Goal: Task Accomplishment & Management: Complete application form

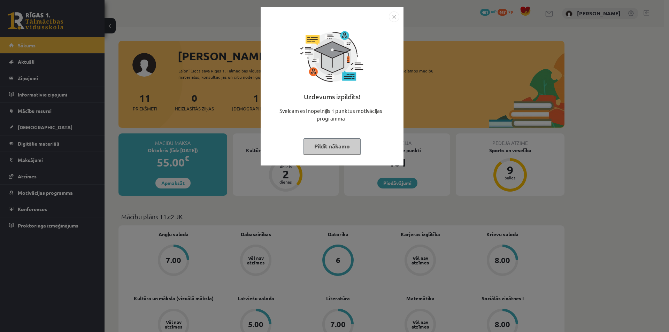
click at [349, 147] on button "Pildīt nākamo" at bounding box center [331, 146] width 57 height 16
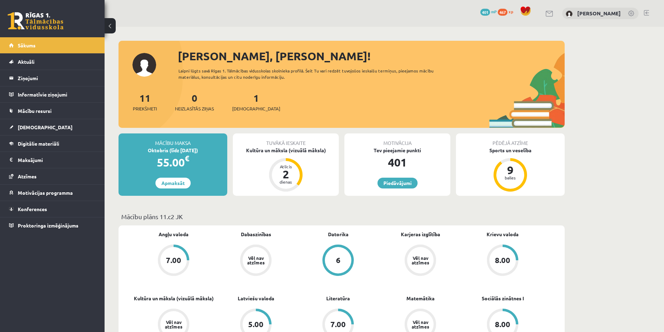
click at [303, 152] on div "Kultūra un māksla (vizuālā māksla)" at bounding box center [286, 150] width 106 height 7
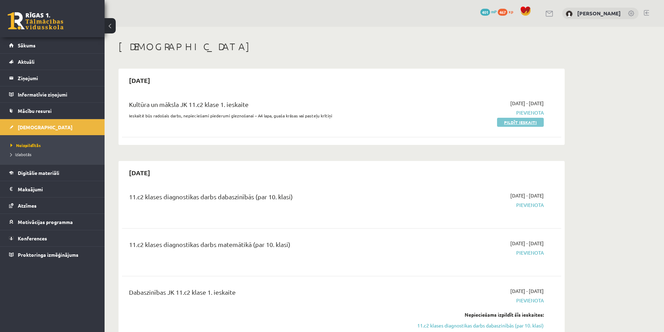
click at [533, 122] on link "Pildīt ieskaiti" at bounding box center [520, 122] width 47 height 9
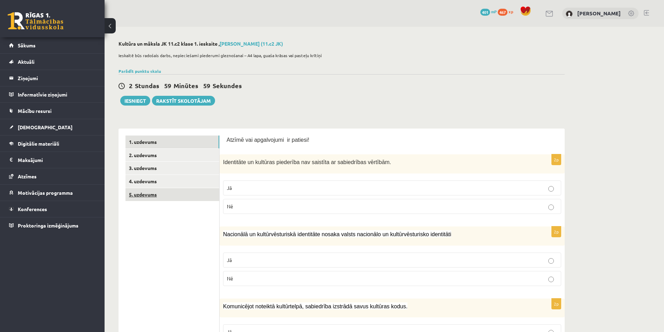
click at [158, 197] on link "5. uzdevums" at bounding box center [172, 194] width 94 height 13
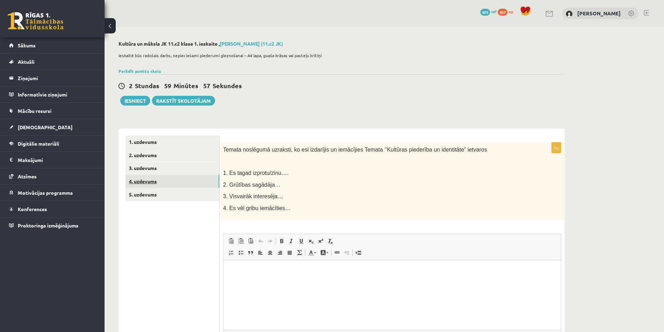
click at [164, 183] on link "4. uzdevums" at bounding box center [172, 181] width 94 height 13
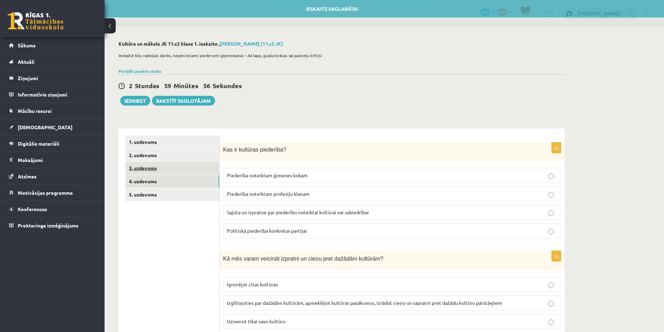
click at [171, 171] on link "3. uzdevums" at bounding box center [172, 168] width 94 height 13
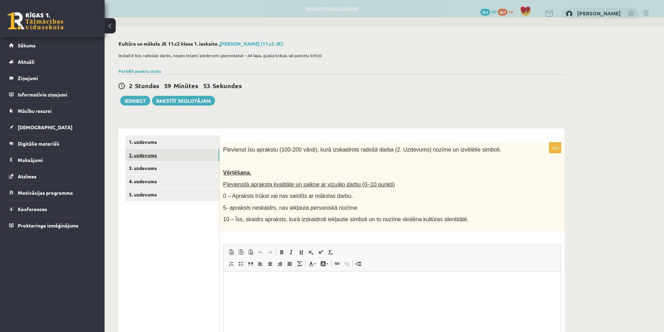
click at [171, 159] on link "2. uzdevums" at bounding box center [172, 155] width 94 height 13
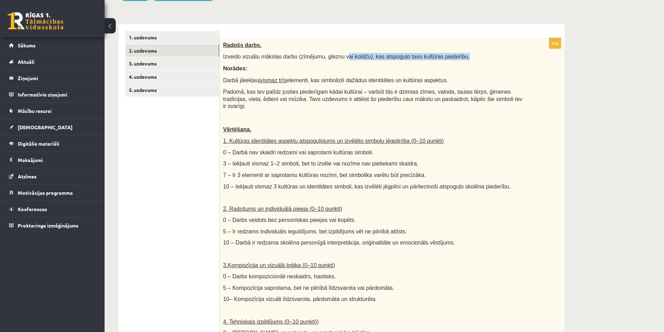
drag, startPoint x: 338, startPoint y: 57, endPoint x: 452, endPoint y: 58, distance: 113.9
click at [451, 59] on p "Izveido vizuālu mākslas darbu (zīmējumu, gleznu vai kolāžu), kas atspoguļo tavu…" at bounding box center [374, 56] width 303 height 7
click at [329, 114] on p at bounding box center [374, 117] width 303 height 7
drag, startPoint x: 341, startPoint y: 55, endPoint x: 353, endPoint y: 57, distance: 11.8
click at [353, 57] on span "Izveido vizuālu mākslas darbu (zīmējumu, gleznu vai kolāžu), kas atspoguļo tavu…" at bounding box center [346, 57] width 247 height 6
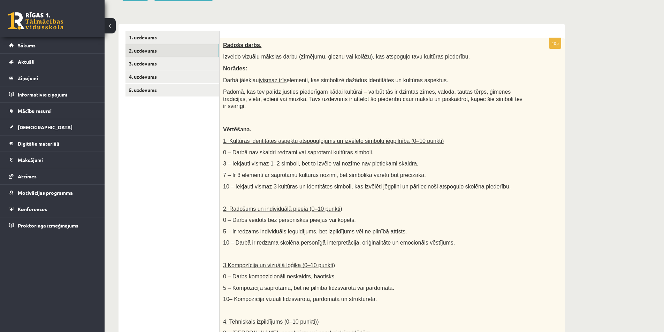
click at [355, 62] on div "Radošs darbs. Izveido vizuālu mākslas darbu (zīmējumu, gleznu vai kolāžu), kas …" at bounding box center [391, 202] width 345 height 329
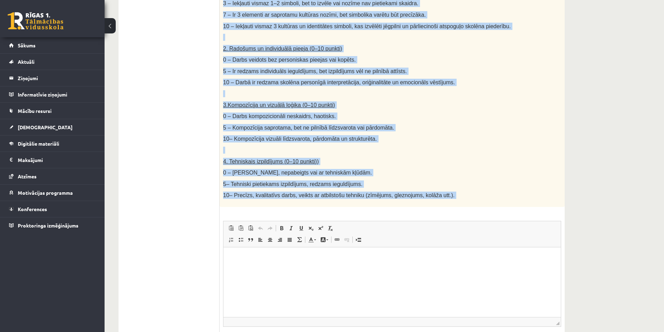
scroll to position [313, 0]
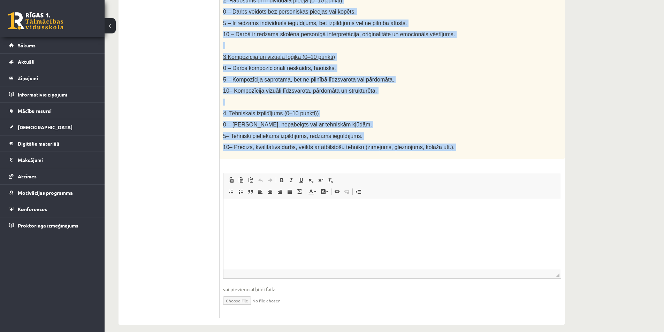
drag, startPoint x: 222, startPoint y: 78, endPoint x: 452, endPoint y: 152, distance: 241.8
click at [452, 152] on div "40p Radošs darbs. Izveido vizuālu mākslas darbu (zīmējumu, gleznu vai kolāžu), …" at bounding box center [391, 74] width 345 height 488
copy div "Loremi dolor. Sitamet consect adipisc elits (doeiusmo, tempor inc utlabo), etd …"
click at [424, 154] on div "40p Radošs darbs. Izveido vizuālu mākslas darbu (zīmējumu, gleznu vai kolāžu), …" at bounding box center [391, 74] width 345 height 488
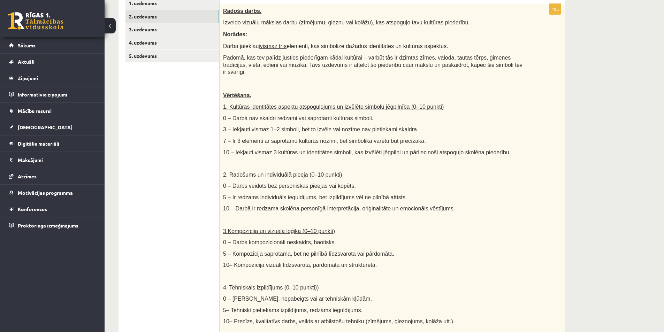
scroll to position [173, 0]
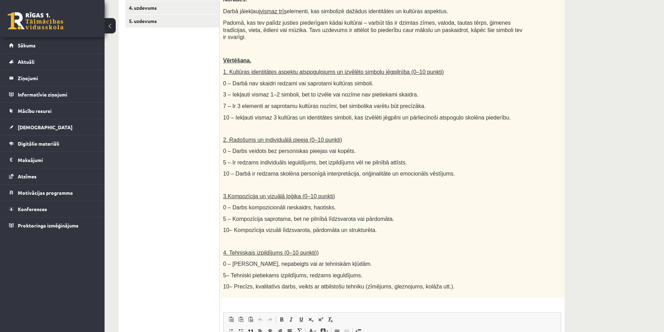
click at [561, 152] on div "Radošs darbs. Izveido vizuālu mākslas darbu (zīmējumu, gleznu vai kolāžu), kas …" at bounding box center [391, 133] width 345 height 329
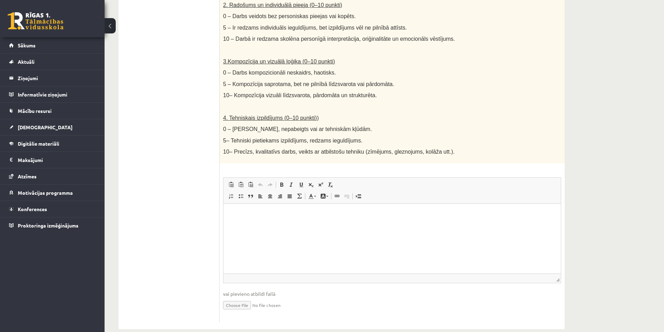
scroll to position [313, 0]
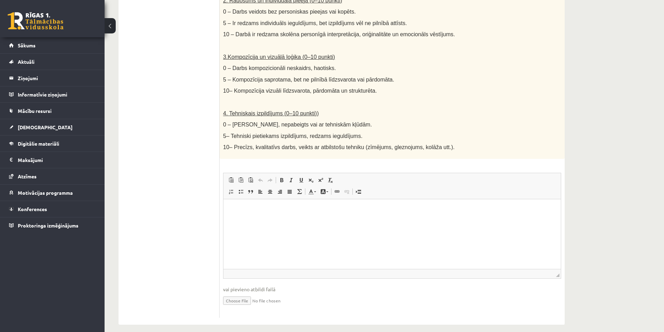
click at [323, 213] on p "Editor, wiswyg-editor-user-answer-47433903843800" at bounding box center [391, 209] width 323 height 7
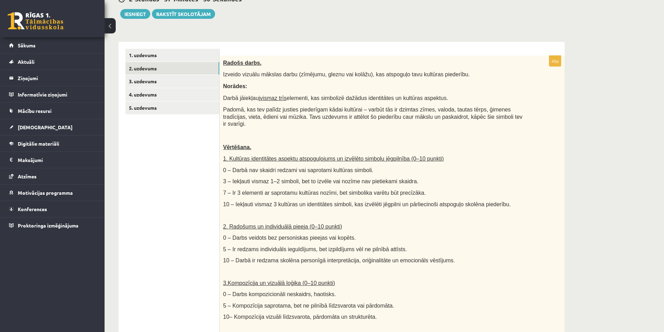
scroll to position [34, 0]
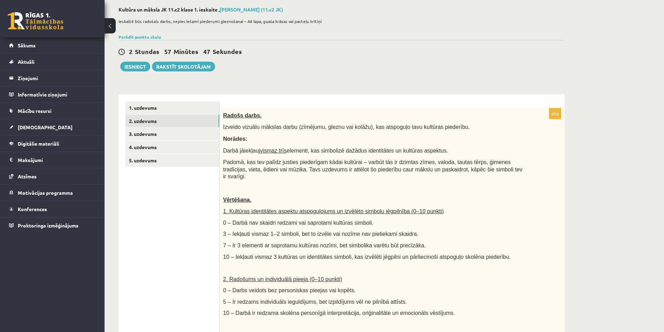
click at [359, 135] on p "Norādes:" at bounding box center [374, 138] width 303 height 7
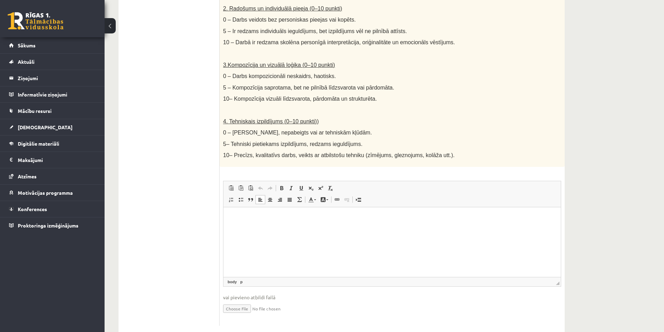
scroll to position [313, 0]
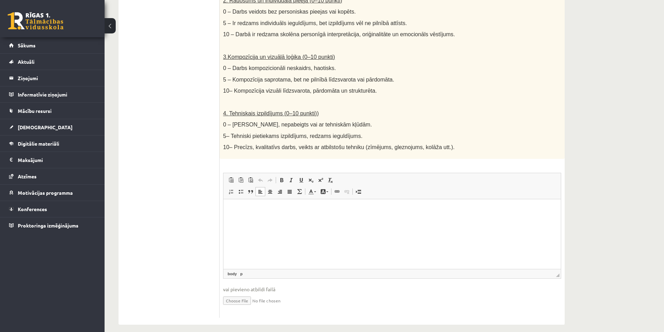
click at [353, 220] on html at bounding box center [391, 209] width 337 height 21
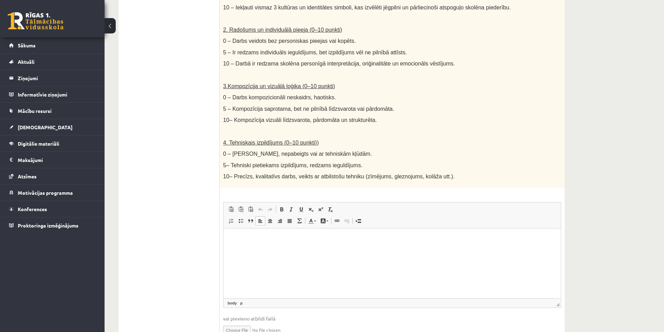
scroll to position [278, 0]
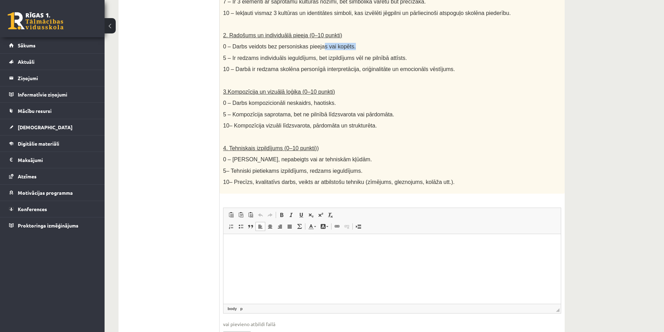
drag, startPoint x: 322, startPoint y: 41, endPoint x: 349, endPoint y: 37, distance: 26.7
click at [349, 43] on p "0 – Darbs veidots bez personiskas pieejas vai kopēts." at bounding box center [374, 46] width 303 height 7
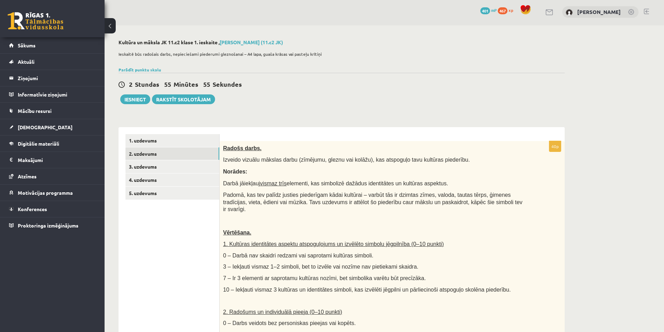
scroll to position [0, 0]
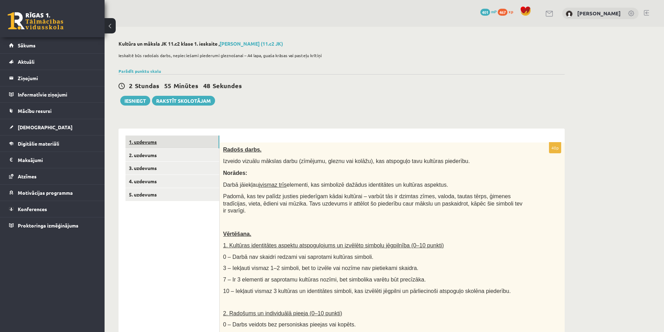
click at [170, 146] on link "1. uzdevums" at bounding box center [172, 141] width 94 height 13
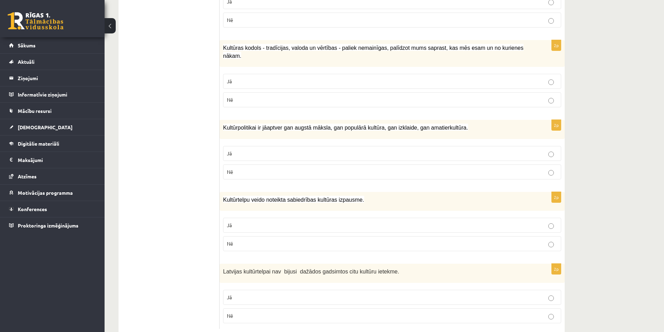
scroll to position [924, 0]
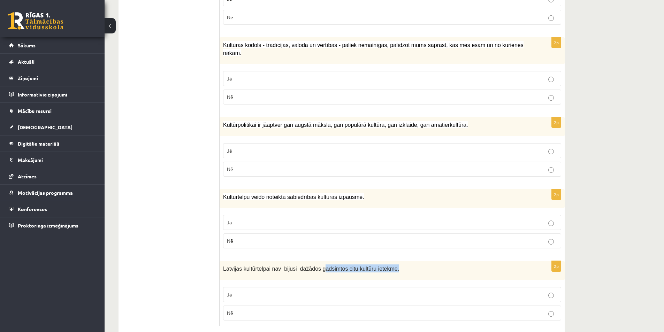
drag, startPoint x: 381, startPoint y: 260, endPoint x: 294, endPoint y: 288, distance: 91.0
click at [315, 261] on div "Latvijas kultūrtelpai nav bijusi dažādos gadsimtos citu kultūru ietekme." at bounding box center [391, 270] width 345 height 19
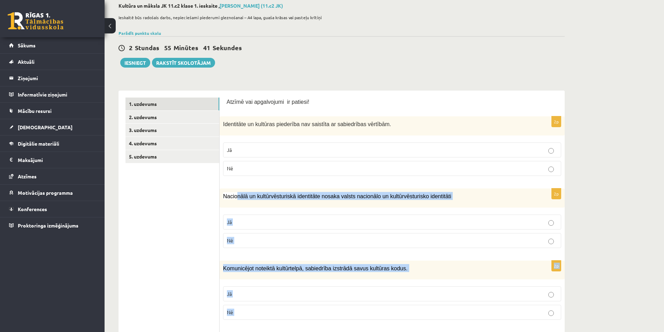
scroll to position [0, 0]
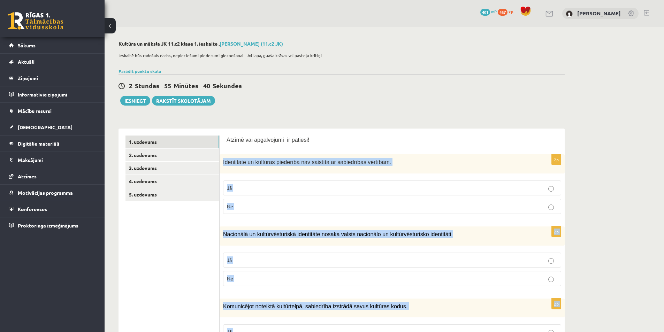
drag, startPoint x: 271, startPoint y: 312, endPoint x: 221, endPoint y: 150, distance: 169.5
copy form "Loremipsum do sitametc adipiscin eli seddoeiu te incididuntu laboreet. Do Ma 2a…"
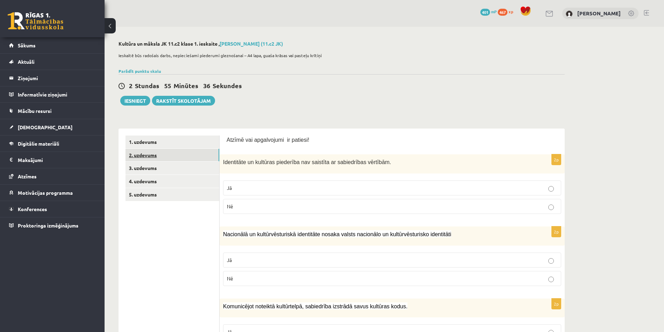
click at [168, 156] on link "2. uzdevums" at bounding box center [172, 155] width 94 height 13
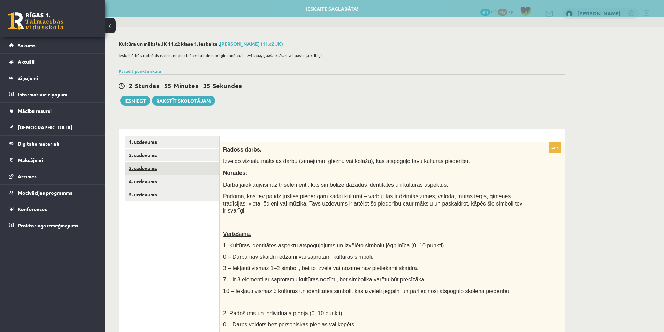
click at [168, 166] on link "3. uzdevums" at bounding box center [172, 168] width 94 height 13
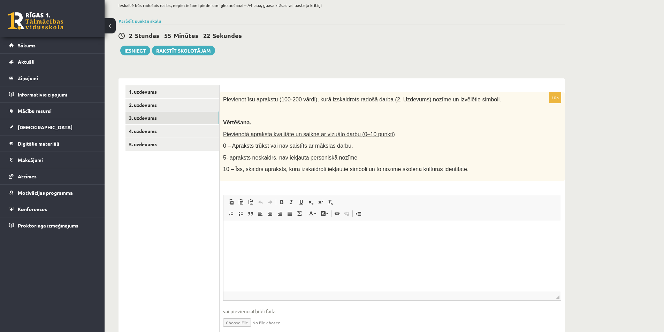
scroll to position [70, 0]
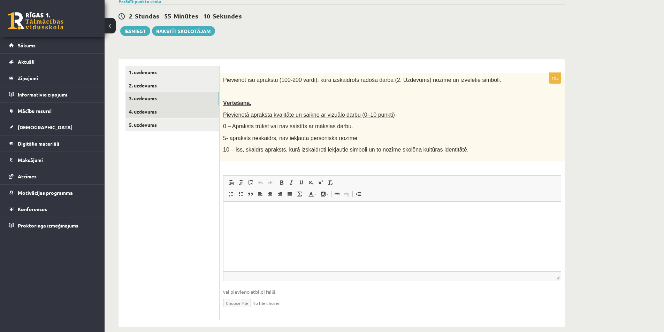
click at [171, 115] on link "4. uzdevums" at bounding box center [172, 111] width 94 height 13
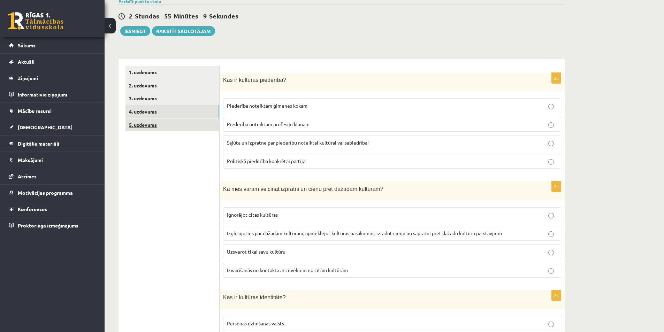
click at [168, 130] on link "5. uzdevums" at bounding box center [172, 124] width 94 height 13
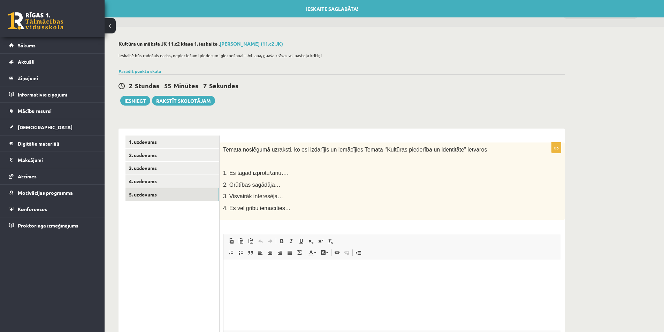
scroll to position [0, 0]
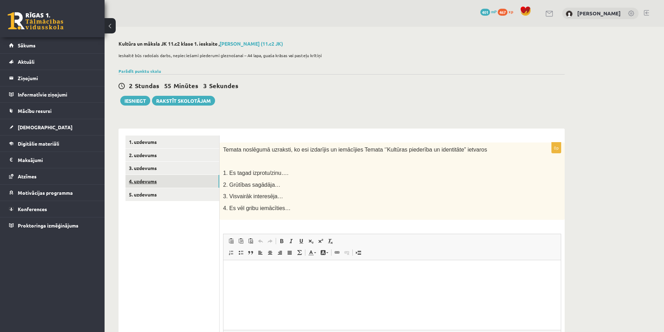
click at [156, 178] on link "4. uzdevums" at bounding box center [172, 181] width 94 height 13
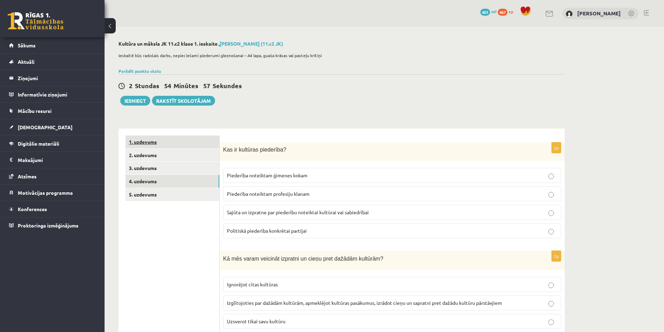
click at [177, 143] on link "1. uzdevums" at bounding box center [172, 141] width 94 height 13
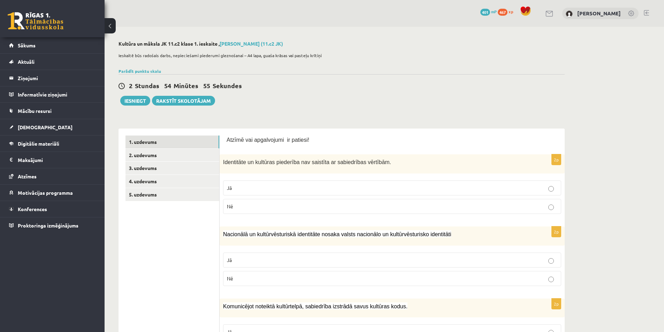
click at [315, 213] on label "Nē" at bounding box center [392, 206] width 338 height 15
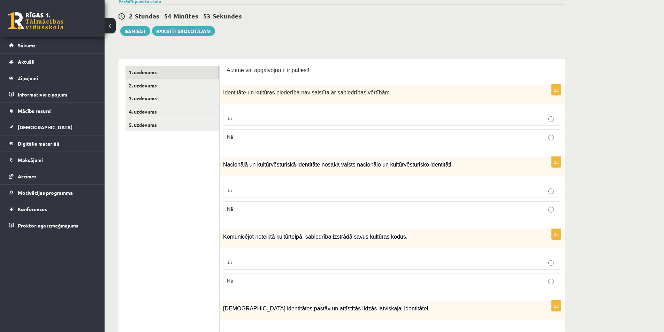
scroll to position [104, 0]
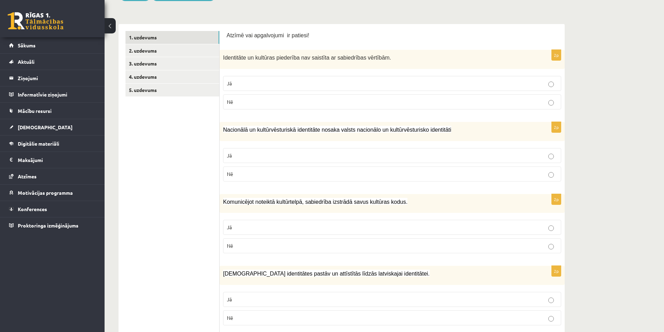
click at [298, 155] on p "Jā" at bounding box center [392, 155] width 330 height 7
drag, startPoint x: 331, startPoint y: 227, endPoint x: 348, endPoint y: 172, distance: 57.1
click at [332, 227] on p "Jā" at bounding box center [392, 227] width 330 height 7
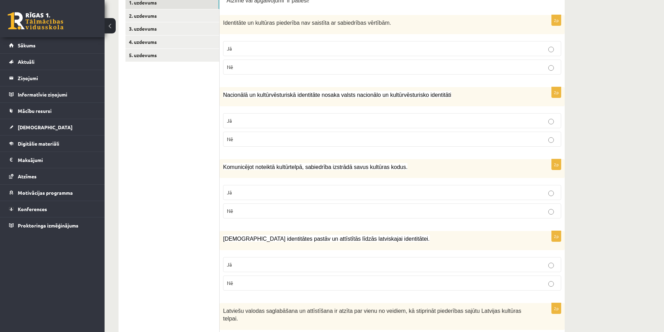
scroll to position [174, 0]
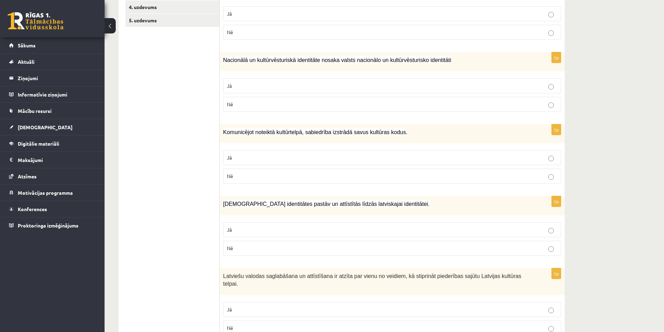
click at [413, 226] on p "Jā" at bounding box center [392, 229] width 330 height 7
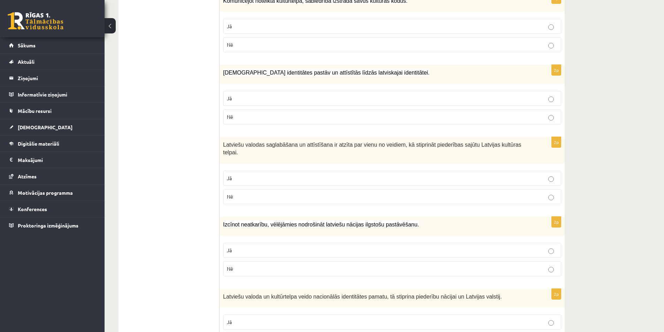
scroll to position [313, 0]
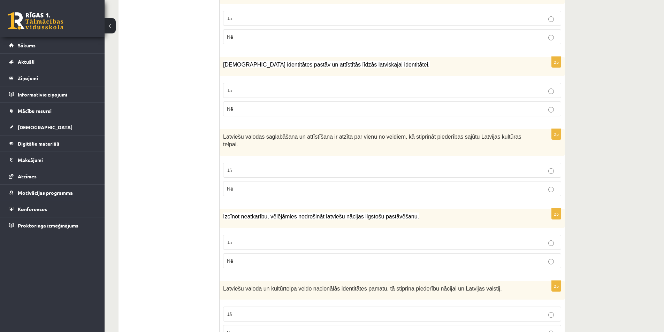
click at [446, 166] on p "Jā" at bounding box center [392, 169] width 330 height 7
click at [452, 239] on p "Jā" at bounding box center [392, 242] width 330 height 7
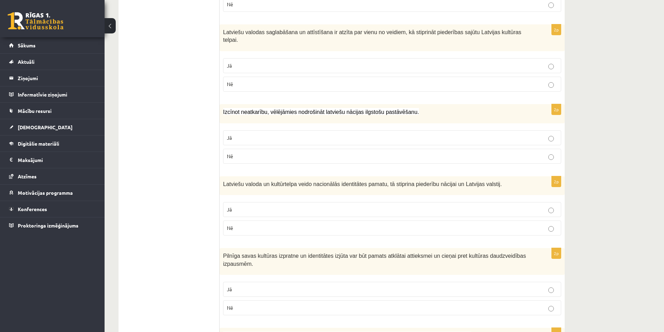
click at [457, 206] on p "Jā" at bounding box center [392, 209] width 330 height 7
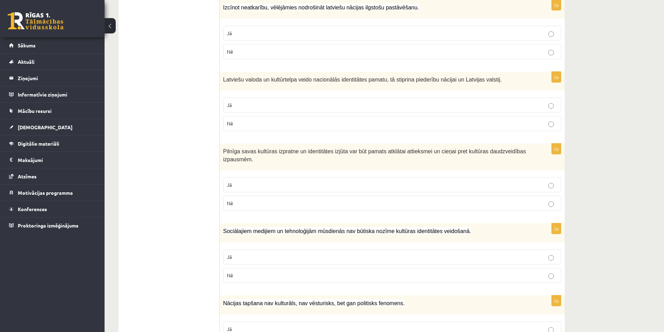
click at [463, 181] on p "Jā" at bounding box center [392, 184] width 330 height 7
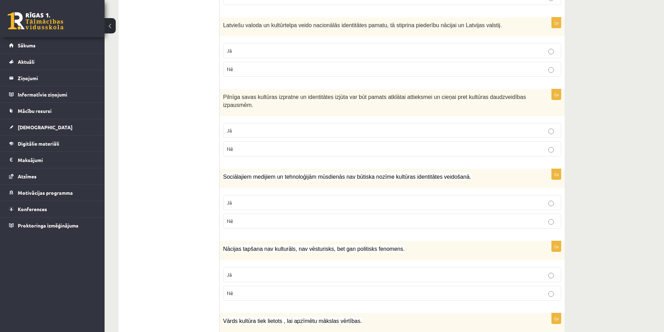
scroll to position [592, 0]
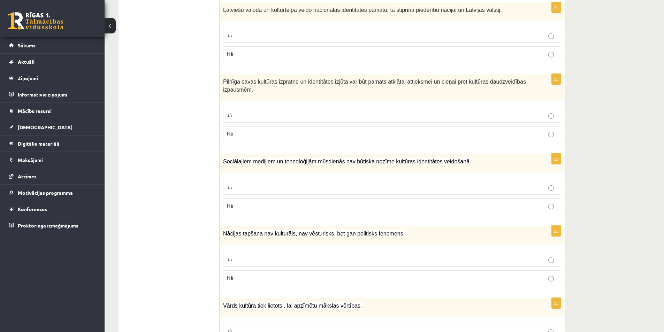
click at [459, 184] on p "Jā" at bounding box center [392, 187] width 330 height 7
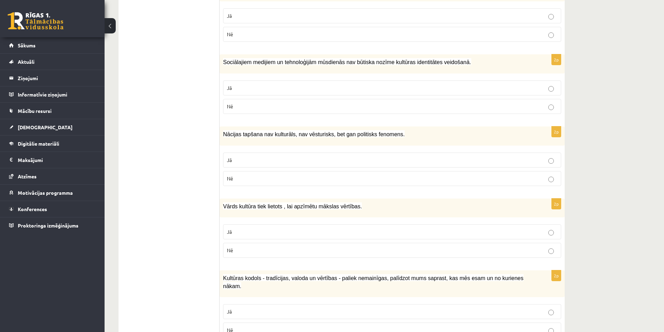
scroll to position [697, 0]
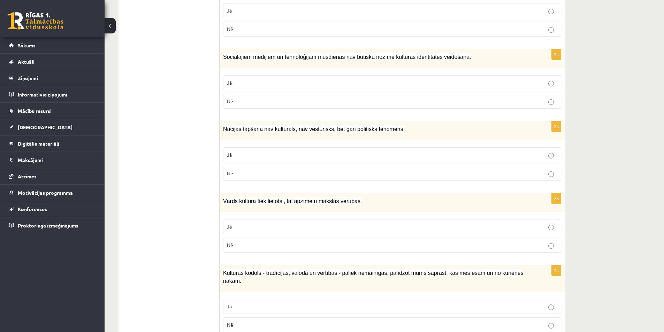
click at [425, 170] on p "Nē" at bounding box center [392, 173] width 330 height 7
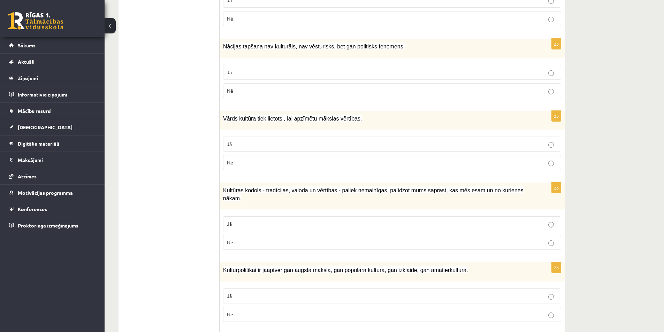
scroll to position [785, 0]
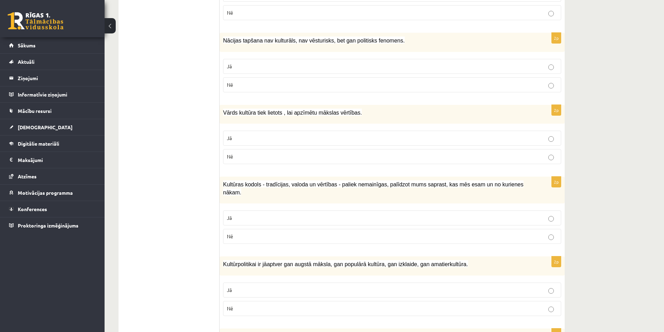
click at [292, 233] on p "Nē" at bounding box center [392, 236] width 330 height 7
click at [236, 153] on label "Nē" at bounding box center [392, 156] width 338 height 15
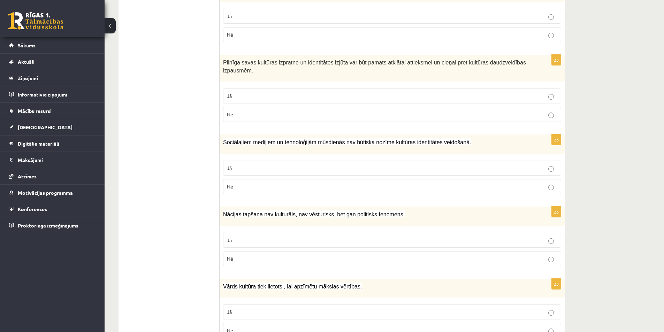
scroll to position [611, 0]
click at [239, 183] on p "Nē" at bounding box center [392, 186] width 330 height 7
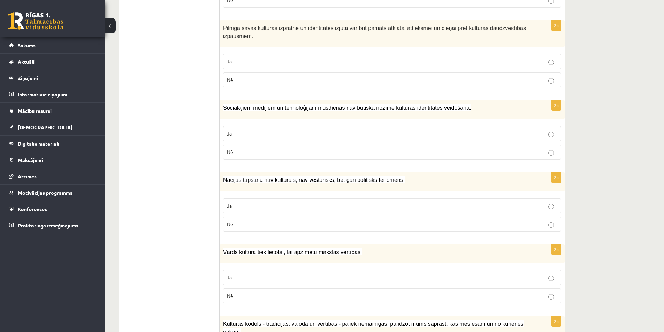
click at [247, 220] on p "Nē" at bounding box center [392, 223] width 330 height 7
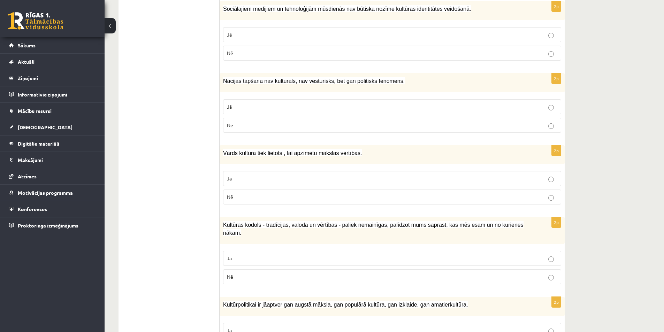
scroll to position [750, 0]
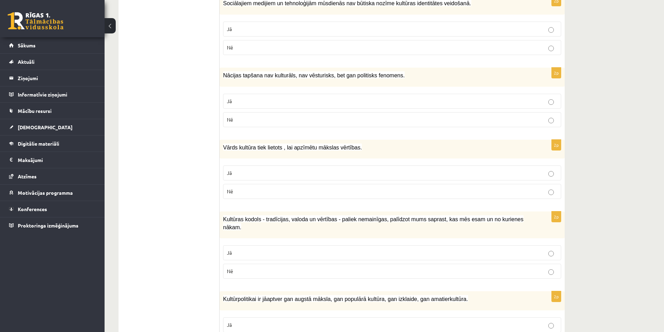
click at [254, 169] on p "Jā" at bounding box center [392, 172] width 330 height 7
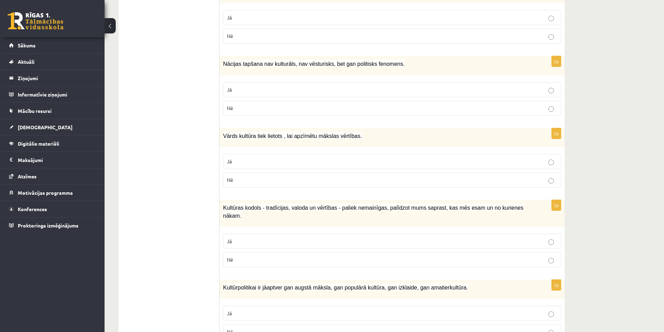
scroll to position [785, 0]
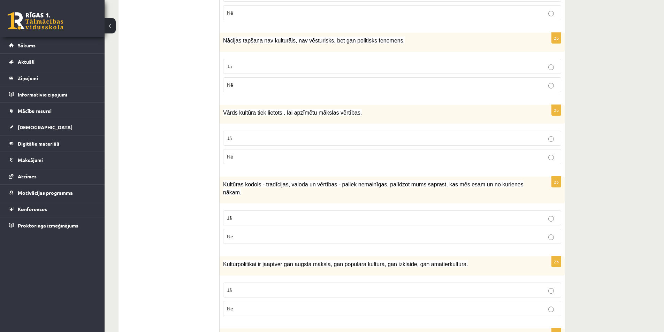
click at [252, 214] on p "Jā" at bounding box center [392, 217] width 330 height 7
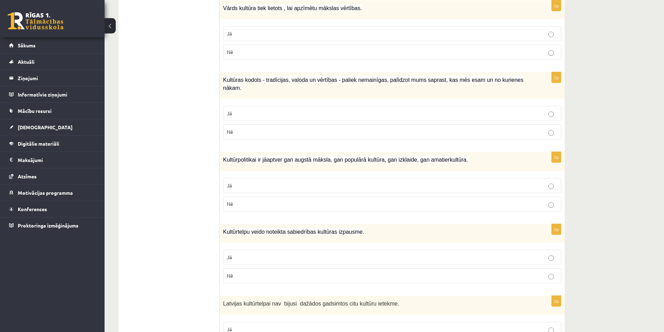
click at [246, 182] on p "Jā" at bounding box center [392, 185] width 330 height 7
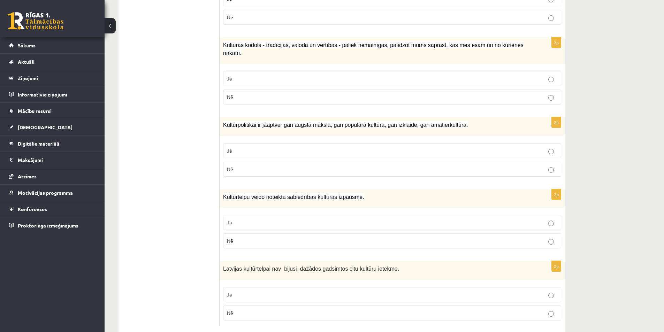
click at [244, 215] on label "Jā" at bounding box center [392, 222] width 338 height 15
click at [250, 309] on p "Nē" at bounding box center [392, 312] width 330 height 7
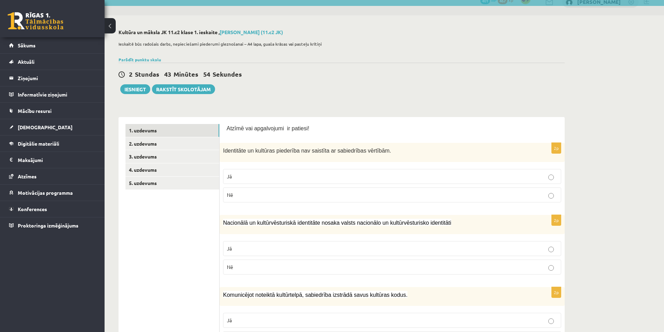
scroll to position [0, 0]
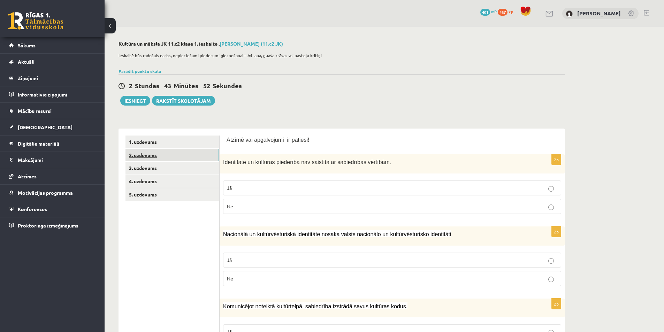
click at [156, 155] on link "2. uzdevums" at bounding box center [172, 155] width 94 height 13
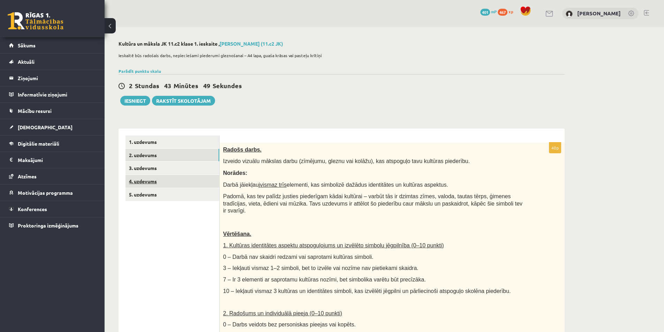
click at [154, 181] on link "4. uzdevums" at bounding box center [172, 181] width 94 height 13
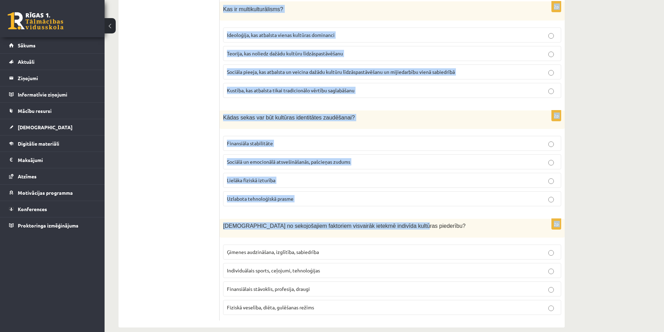
scroll to position [911, 0]
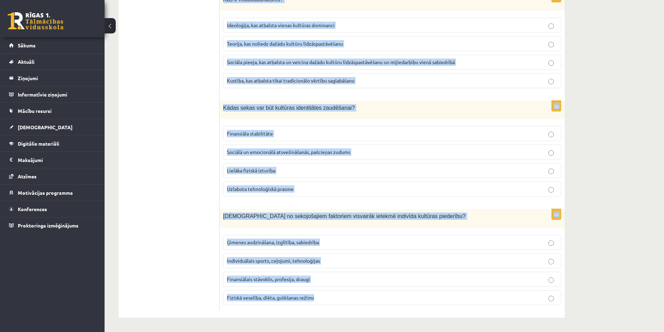
drag, startPoint x: 221, startPoint y: 149, endPoint x: 529, endPoint y: 306, distance: 345.5
copy form "Lor ip dolorsit ametconse? Adipiscin elitseddo eiusmod tempo Incididun utlabore…"
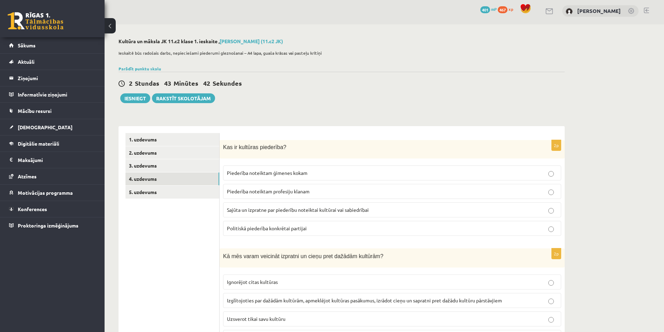
scroll to position [0, 0]
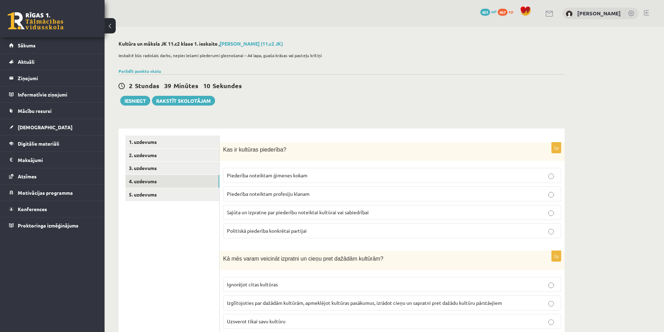
click at [349, 209] on p "Sajūta un izpratne par piederību noteiktai kultūrai vai sabiedrībai" at bounding box center [392, 212] width 330 height 7
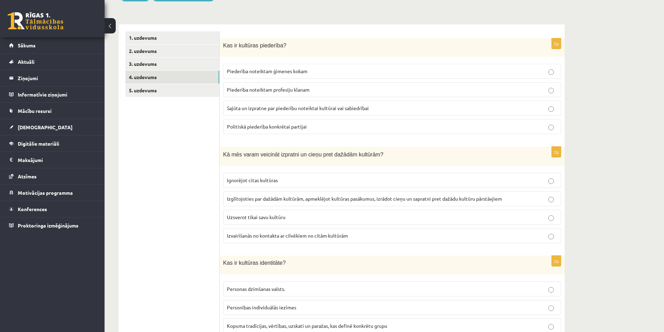
scroll to position [104, 0]
click at [259, 199] on span "Izglītojoties par dažādām kultūrām, apmeklējot kultūras pasākumus, izrādot cieņ…" at bounding box center [364, 198] width 275 height 6
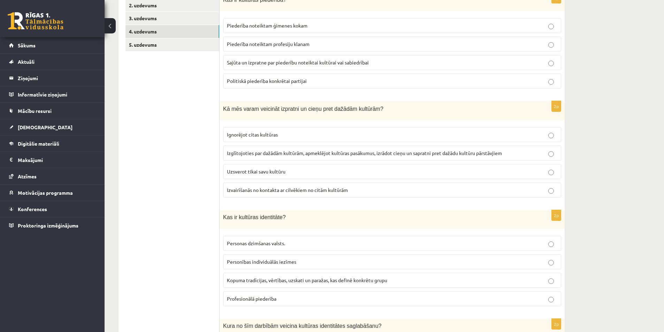
scroll to position [174, 0]
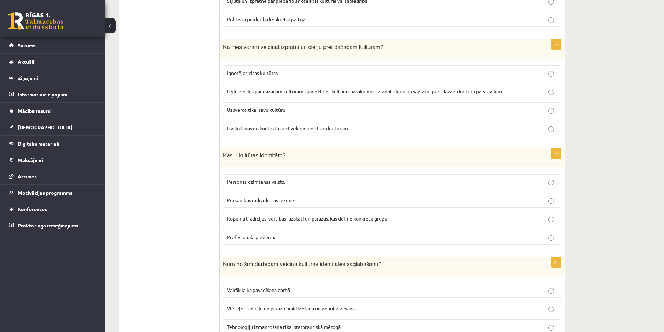
scroll to position [244, 0]
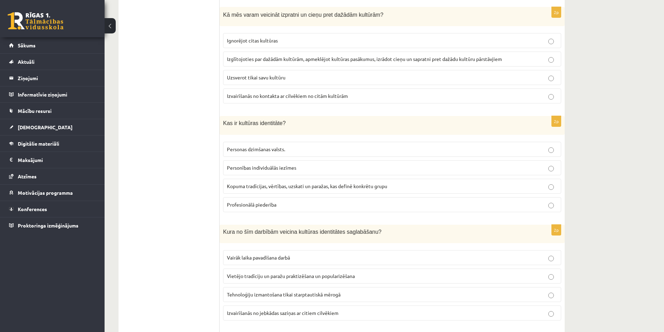
click at [393, 191] on label "Kopuma tradīcijas, vērtības, uzskati un paražas, kas definē konkrētu grupu" at bounding box center [392, 186] width 338 height 15
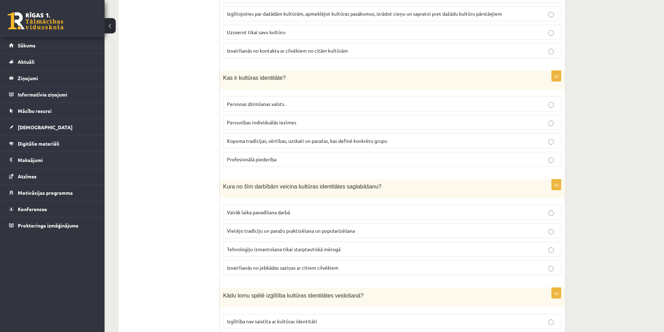
scroll to position [313, 0]
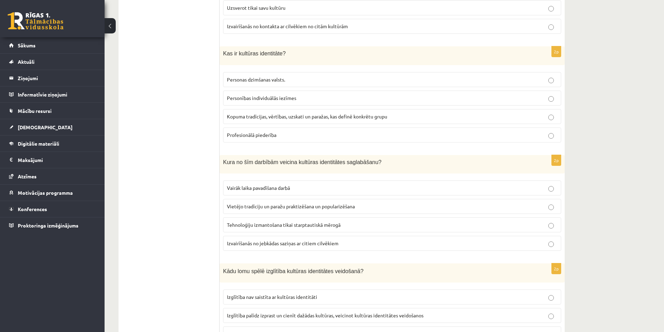
click at [462, 204] on p "Vietējo tradīciju un paražu praktizēšana un popularizēšana" at bounding box center [392, 206] width 330 height 7
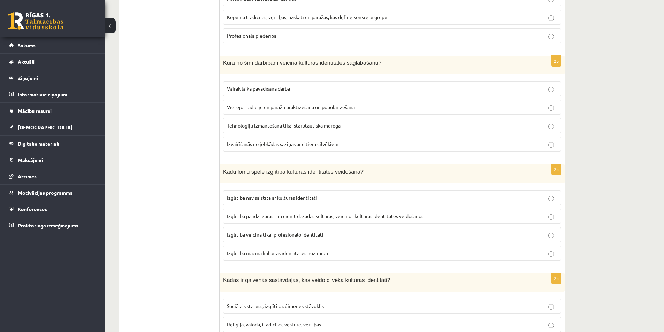
scroll to position [418, 0]
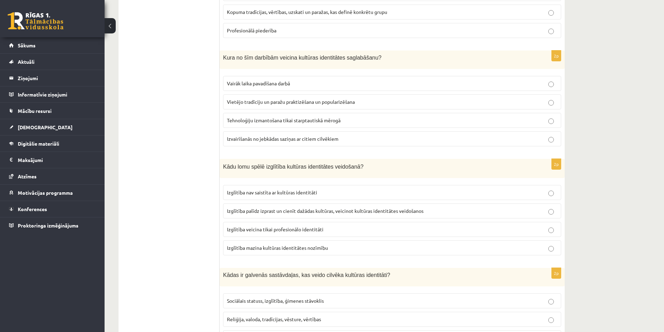
click at [461, 207] on label "Izglītība palīdz izprast un cienīt dažādas kultūras, veicinot kultūras identitā…" at bounding box center [392, 210] width 338 height 15
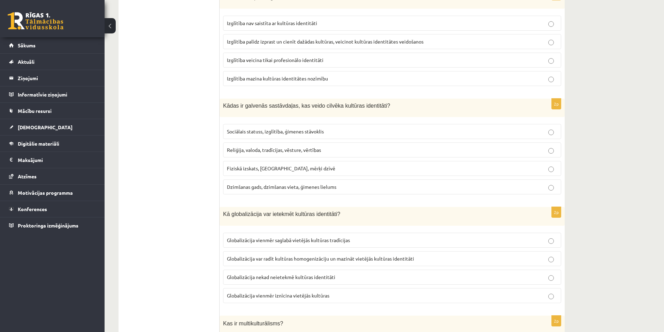
scroll to position [592, 0]
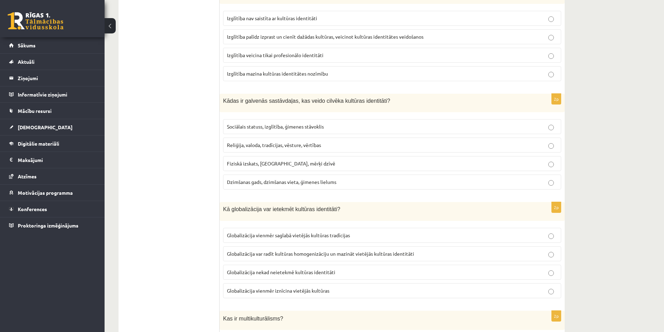
click at [612, 197] on div "**********" at bounding box center [383, 43] width 559 height 1216
click at [312, 146] on span "Reliģija, valoda, tradīcijas, vēsture, vērtības" at bounding box center [274, 145] width 94 height 6
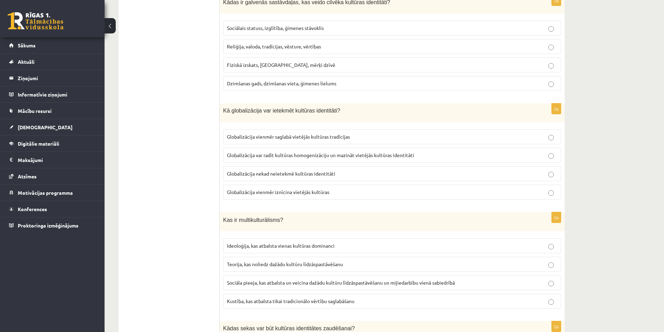
scroll to position [697, 0]
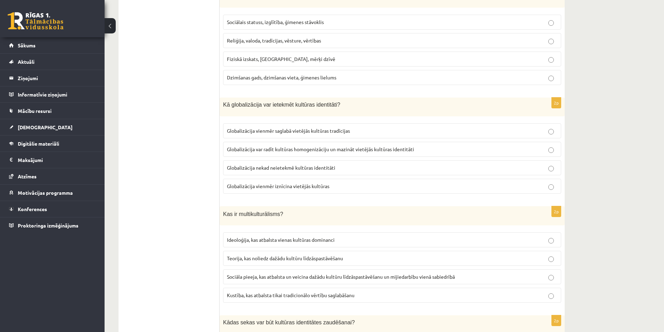
click at [245, 185] on span "Globalizācija vienmēr iznīcina vietējās kultūras" at bounding box center [278, 186] width 102 height 6
click at [258, 147] on span "Globalizācija var radīt kultūras homogenizāciju un mazināt vietējās kultūras id…" at bounding box center [320, 149] width 187 height 6
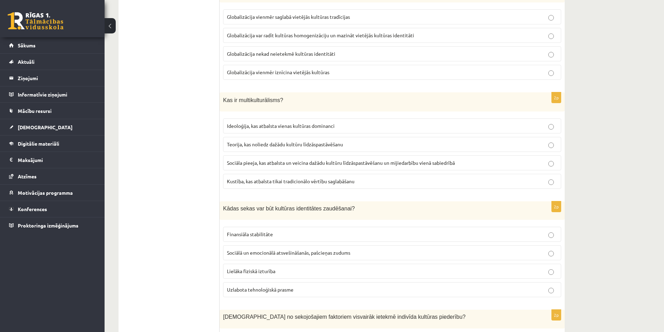
scroll to position [836, 0]
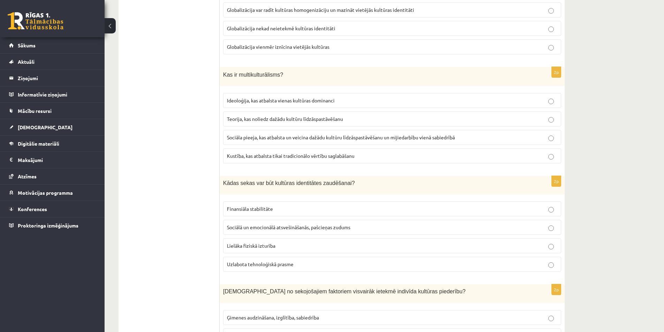
click at [253, 106] on label "Ideoloģija, kas atbalsta vienas kultūras dominanci" at bounding box center [392, 100] width 338 height 15
click at [268, 122] on span "Teorija, kas noliedz dažādu kultūru līdzāspastāvēšanu" at bounding box center [285, 119] width 116 height 6
click at [295, 134] on p "Sociāla pieeja, kas atbalsta un veicina dažādu kultūru līdzāspastāvēšanu un mij…" at bounding box center [392, 137] width 330 height 7
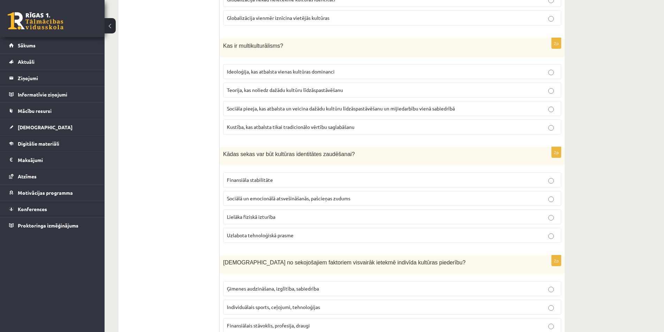
scroll to position [871, 0]
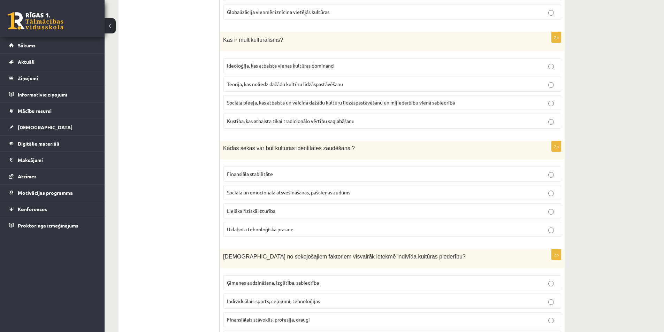
click at [274, 191] on span "Sociālā un emocionālā atsvešināšanās, pašcieņas zudums" at bounding box center [288, 192] width 123 height 6
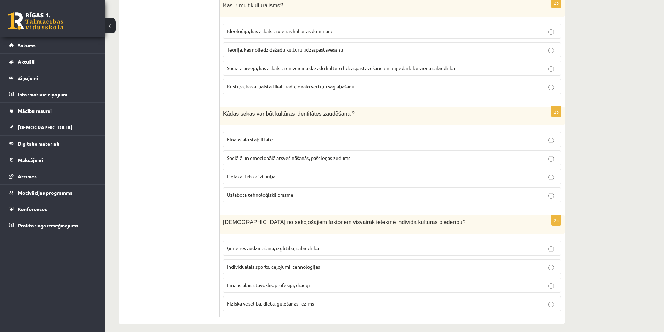
scroll to position [911, 0]
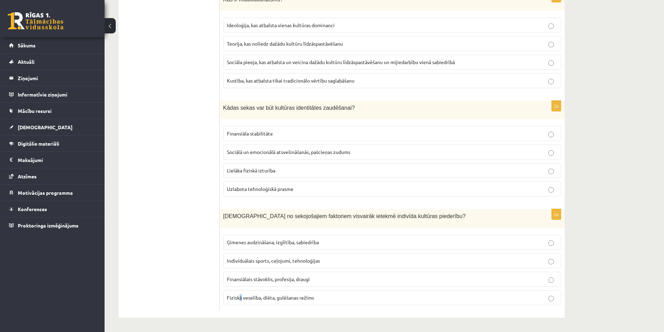
click at [240, 294] on label "Fiziskā veselība, diēta, gulēšanas režīms" at bounding box center [392, 297] width 338 height 15
click at [296, 276] on span "Finansiālais stāvoklis, profesija, draugi" at bounding box center [268, 279] width 83 height 6
drag, startPoint x: 520, startPoint y: 241, endPoint x: 496, endPoint y: 247, distance: 25.2
click at [520, 241] on p "Ģimenes audzināšana, izglītība, sabiedrība" at bounding box center [392, 242] width 330 height 7
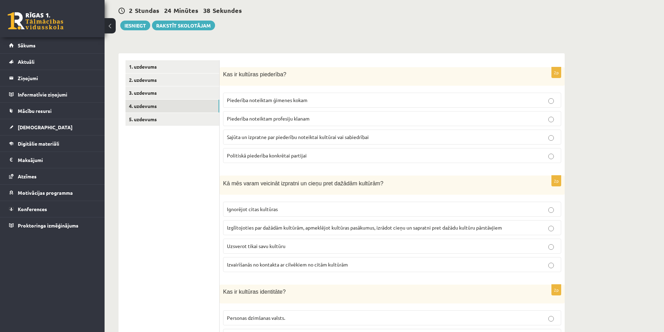
scroll to position [0, 0]
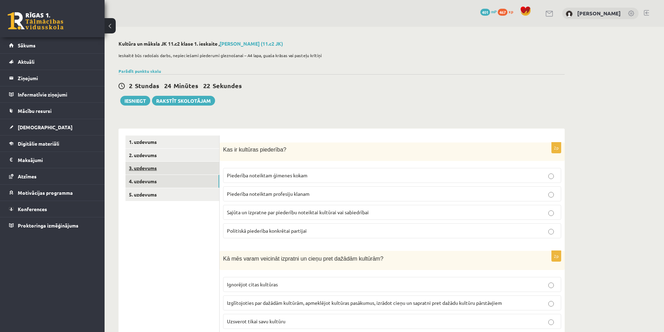
click at [167, 166] on link "3. uzdevums" at bounding box center [172, 168] width 94 height 13
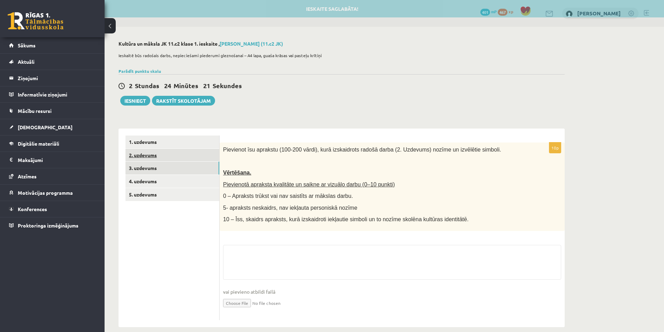
click at [167, 161] on link "2. uzdevums" at bounding box center [172, 155] width 94 height 13
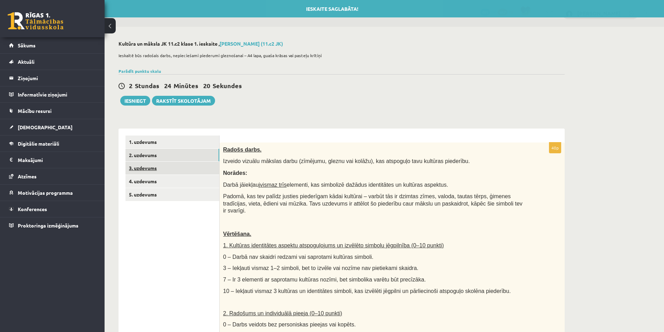
click at [159, 169] on link "3. uzdevums" at bounding box center [172, 168] width 94 height 13
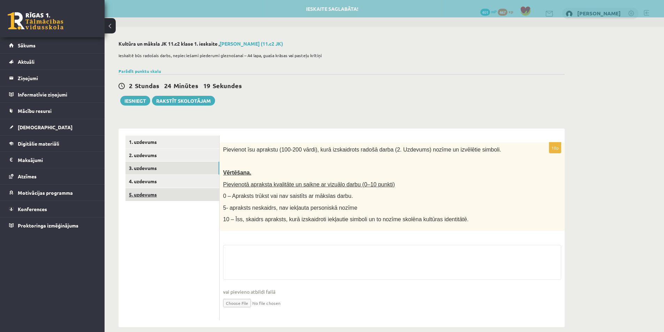
click at [157, 192] on link "5. uzdevums" at bounding box center [172, 194] width 94 height 13
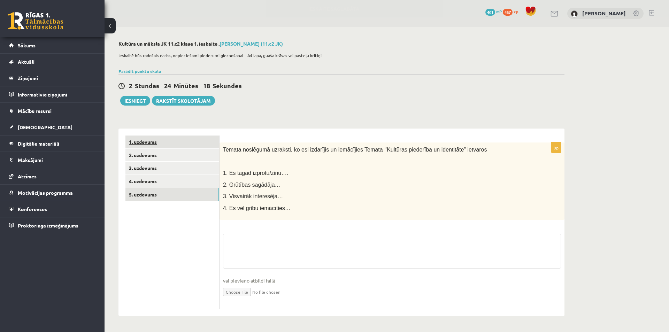
click at [164, 144] on link "1. uzdevums" at bounding box center [172, 141] width 94 height 13
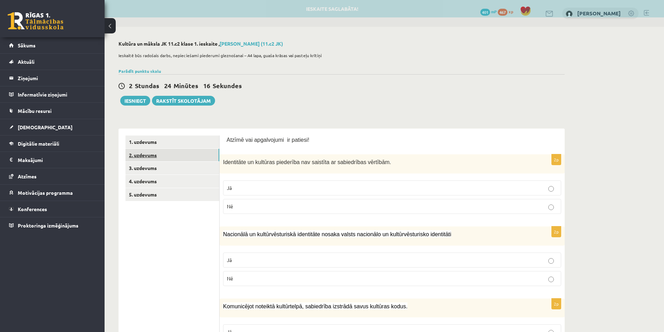
click at [162, 153] on link "2. uzdevums" at bounding box center [172, 155] width 94 height 13
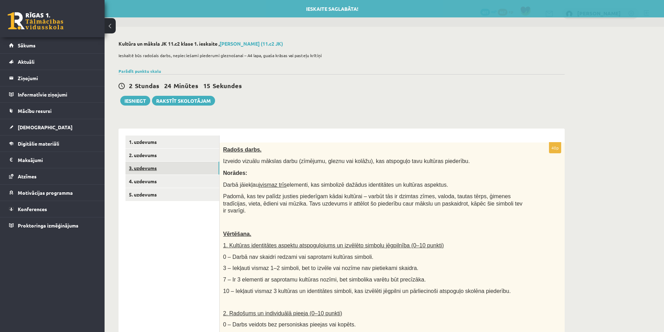
click at [155, 167] on link "3. uzdevums" at bounding box center [172, 168] width 94 height 13
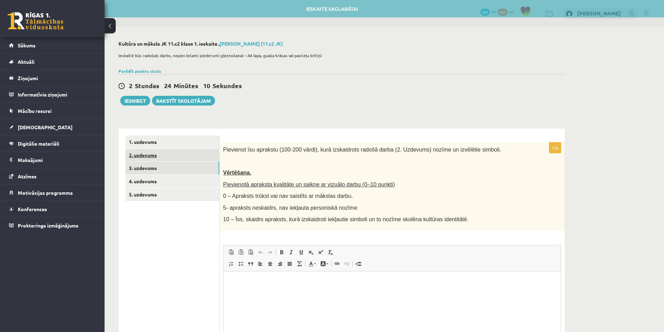
click at [157, 158] on link "2. uzdevums" at bounding box center [172, 155] width 94 height 13
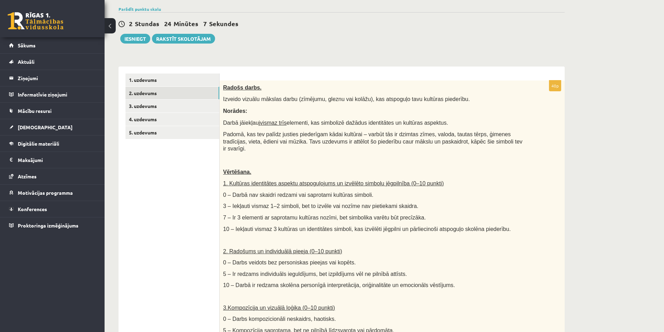
scroll to position [70, 0]
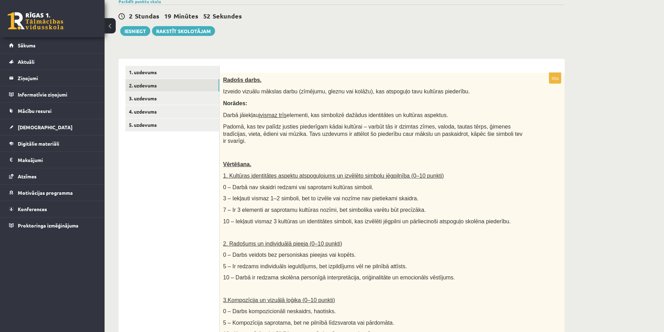
click at [574, 226] on div "**********" at bounding box center [341, 269] width 474 height 624
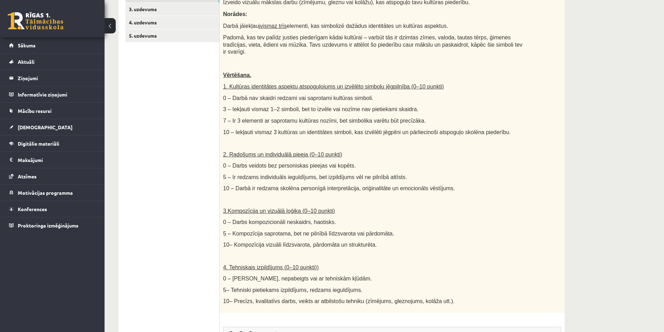
scroll to position [139, 0]
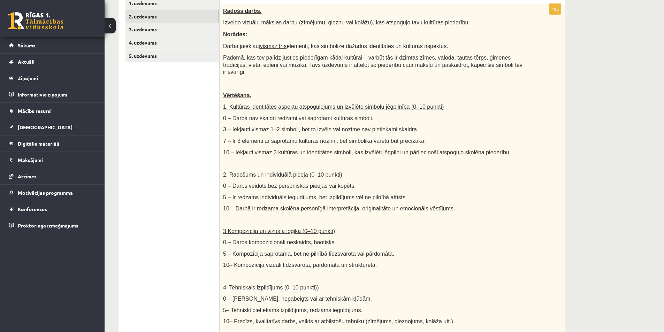
click at [626, 177] on div "**********" at bounding box center [383, 200] width 559 height 624
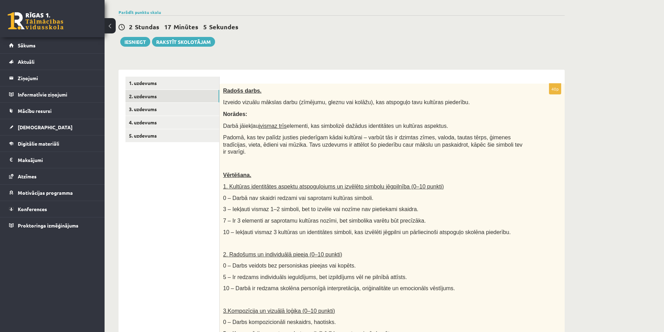
scroll to position [34, 0]
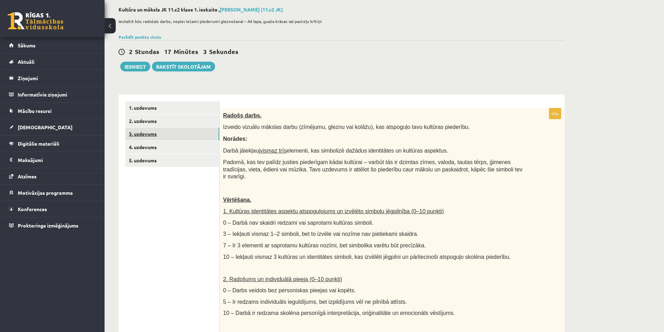
click at [170, 133] on link "3. uzdevums" at bounding box center [172, 133] width 94 height 13
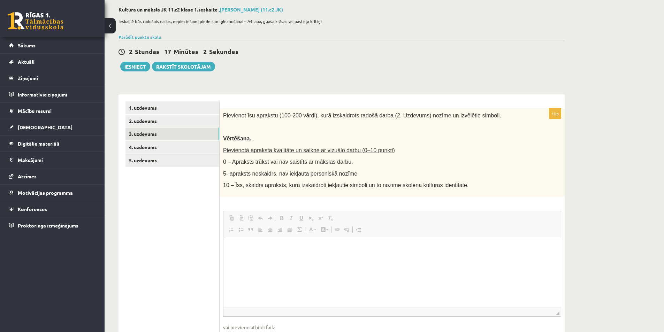
scroll to position [0, 0]
click at [592, 207] on div "**********" at bounding box center [383, 185] width 559 height 384
click at [524, 65] on div "2 Stundas 10 Minūtes 36 Sekundes Ieskaite saglabāta! Iesniegt Rakstīt skolotājam" at bounding box center [341, 55] width 446 height 31
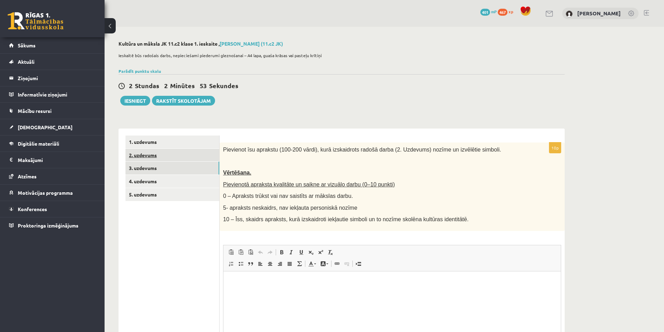
click at [171, 157] on link "2. uzdevums" at bounding box center [172, 155] width 94 height 13
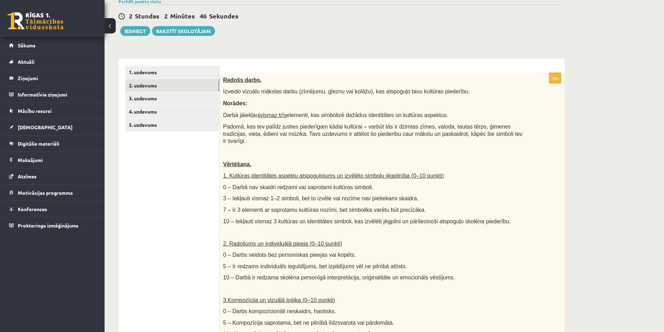
scroll to position [104, 0]
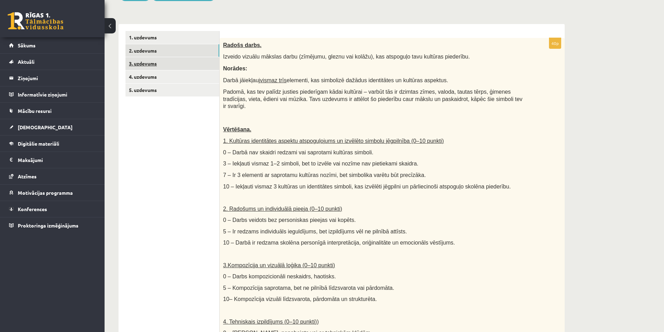
click at [143, 64] on link "3. uzdevums" at bounding box center [172, 63] width 94 height 13
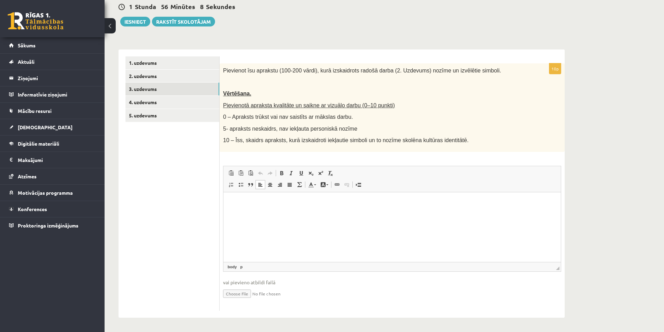
scroll to position [0, 0]
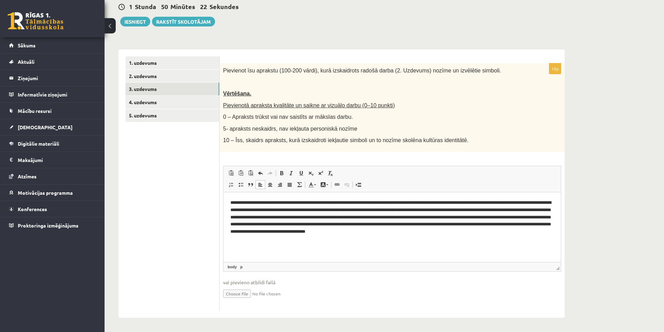
click at [555, 235] on html "**********" at bounding box center [391, 217] width 337 height 50
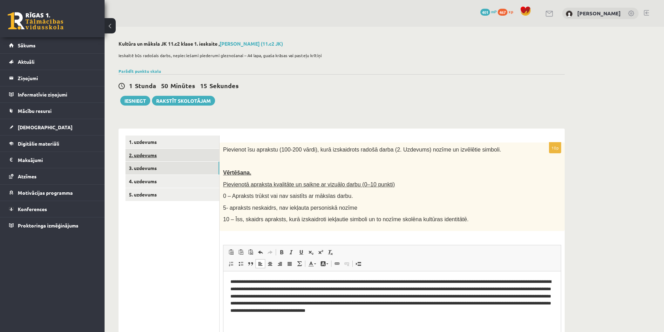
click at [155, 159] on link "2. uzdevums" at bounding box center [172, 155] width 94 height 13
